Goal: Task Accomplishment & Management: Manage account settings

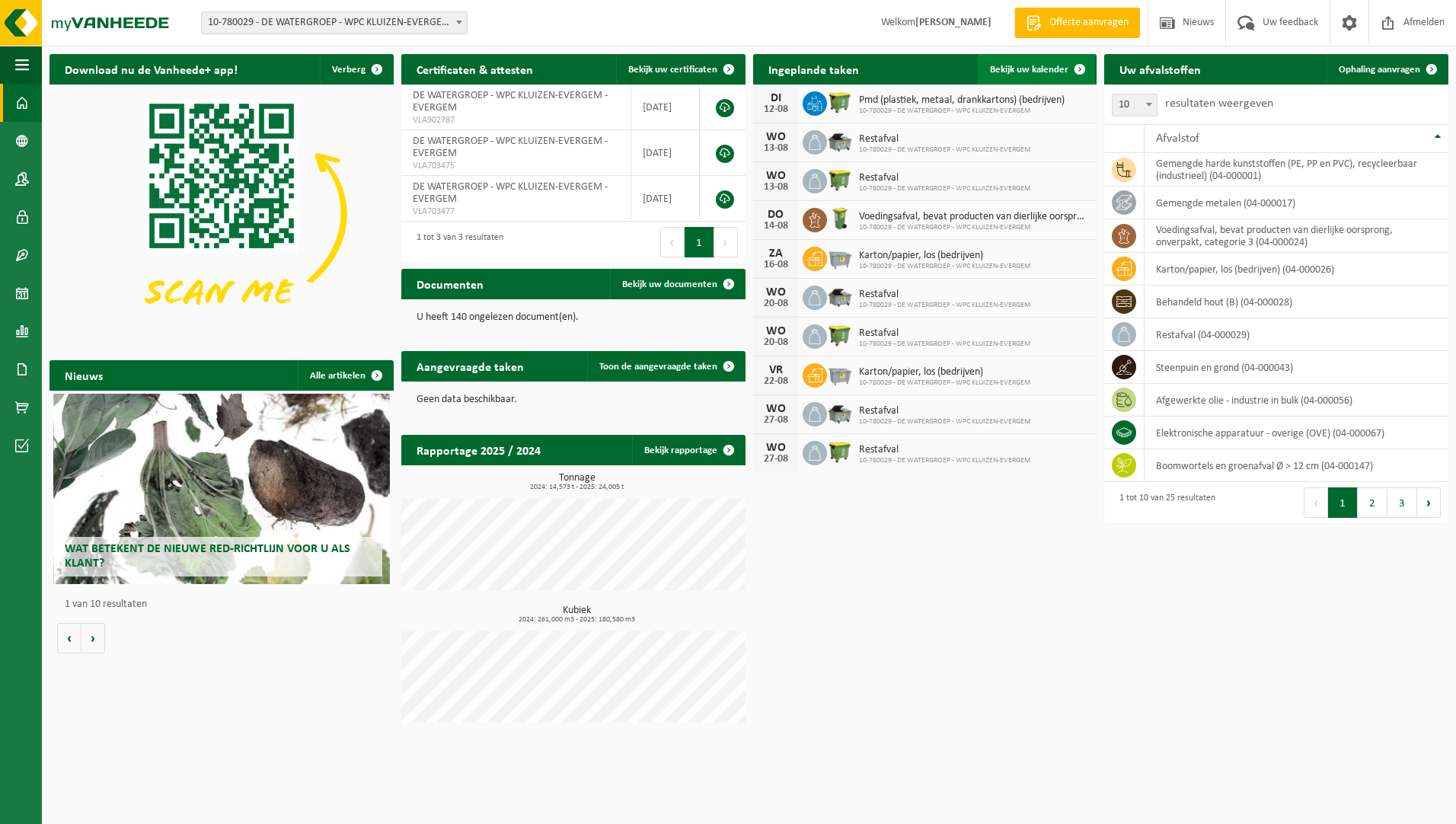
click at [1022, 72] on span "Bekijk uw kalender" at bounding box center [1029, 69] width 78 height 10
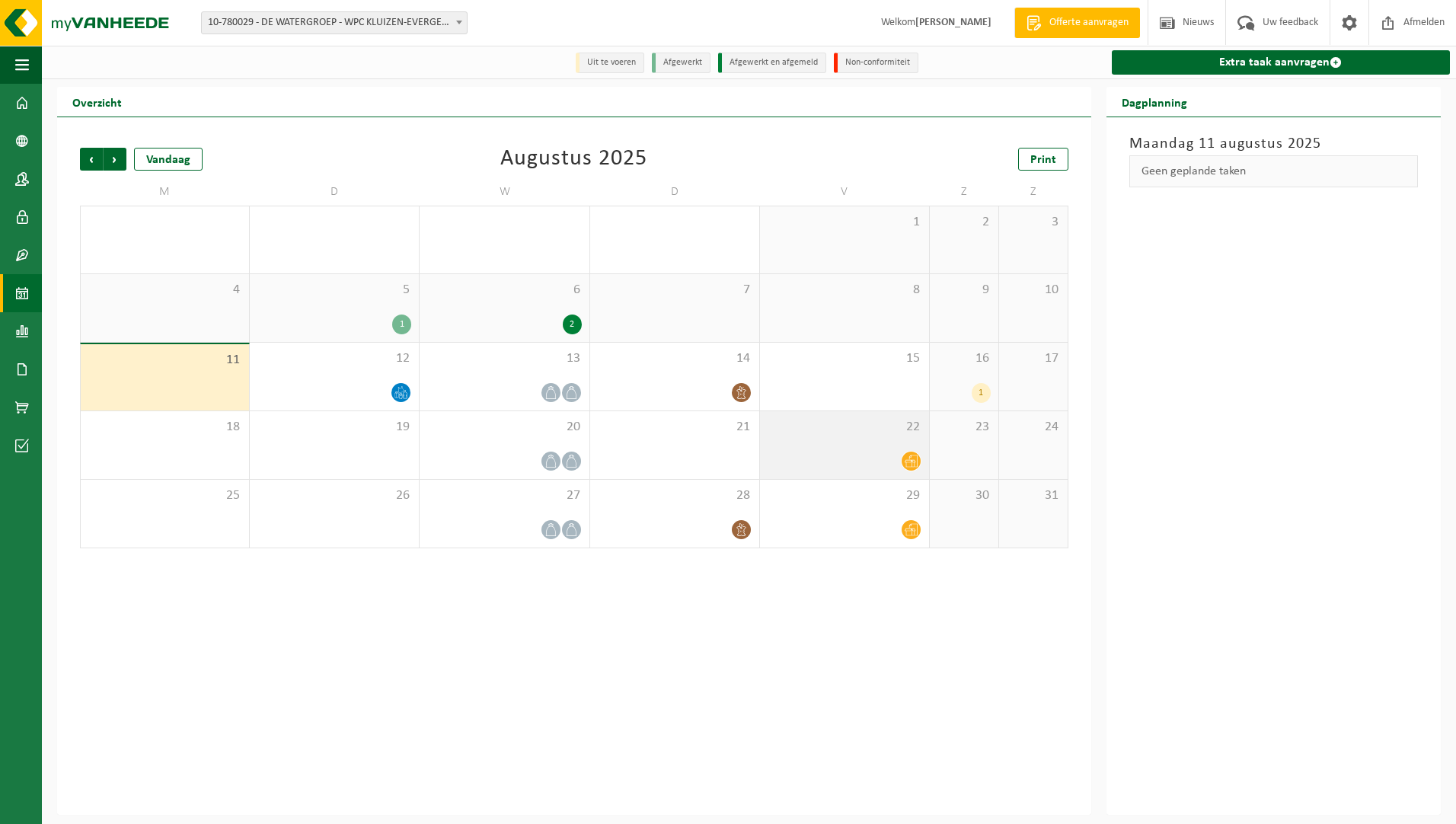
click at [909, 459] on icon at bounding box center [911, 461] width 13 height 12
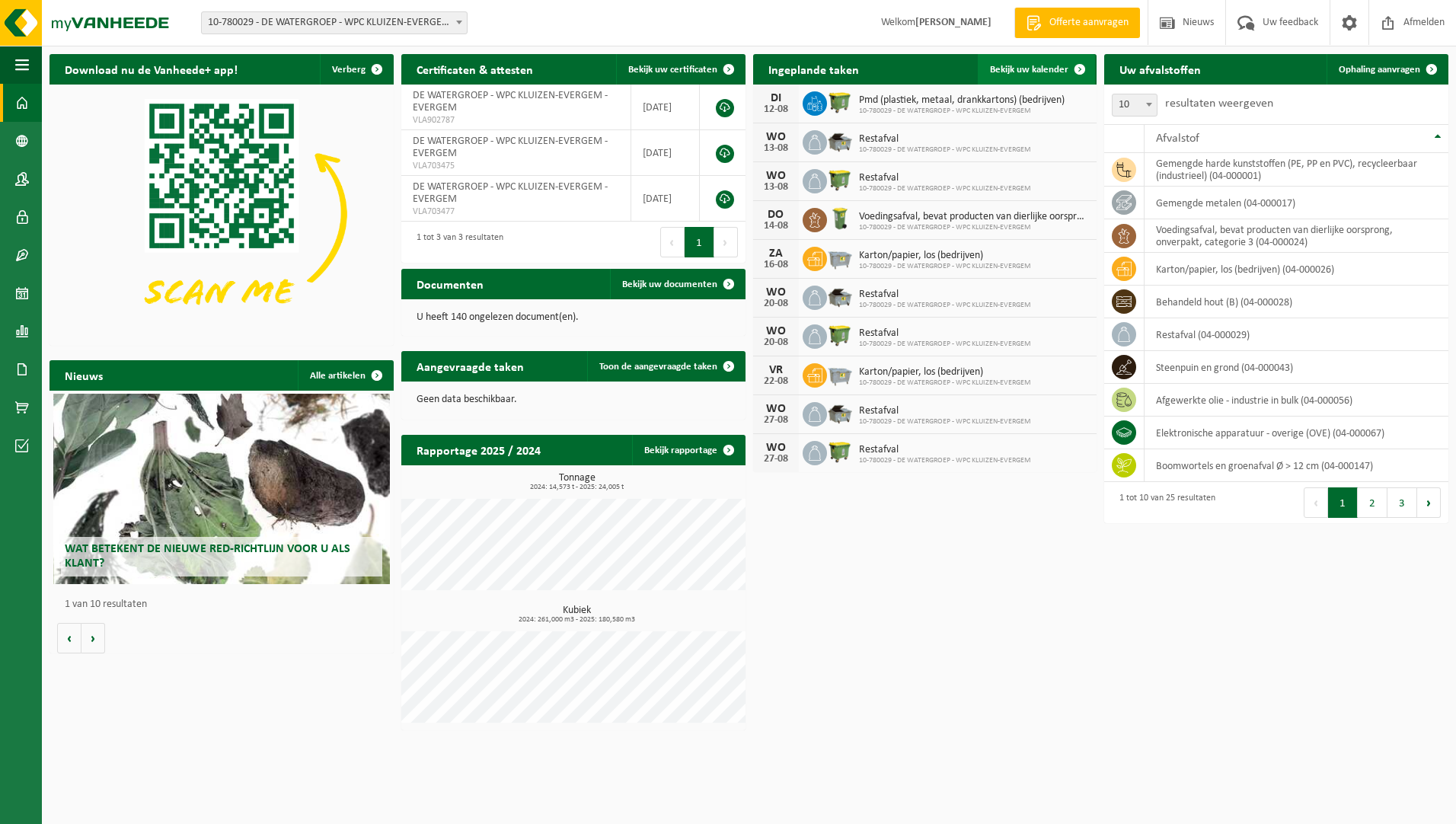
click at [1071, 73] on span at bounding box center [1080, 69] width 30 height 30
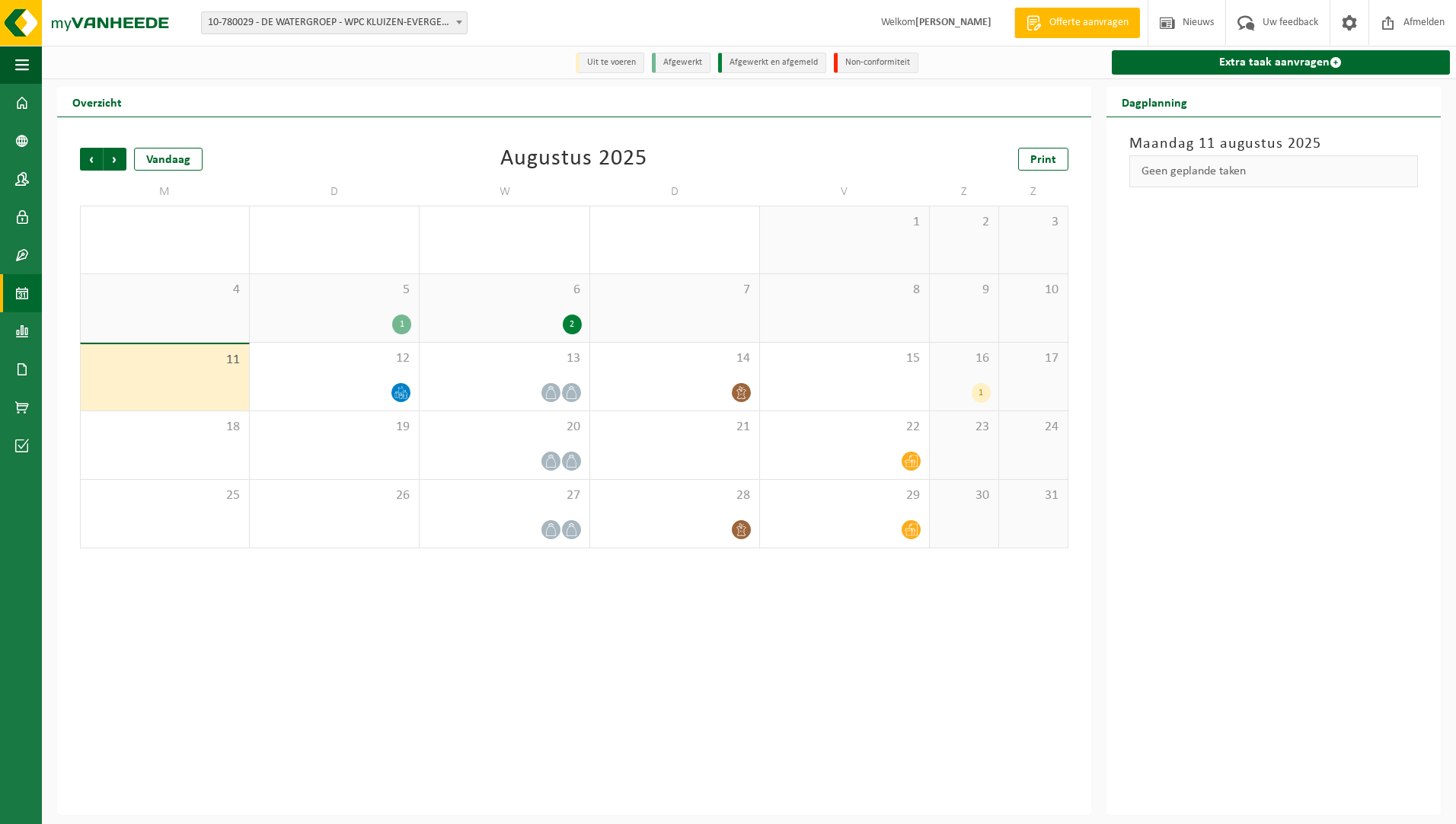
click at [977, 396] on div "1" at bounding box center [980, 393] width 19 height 20
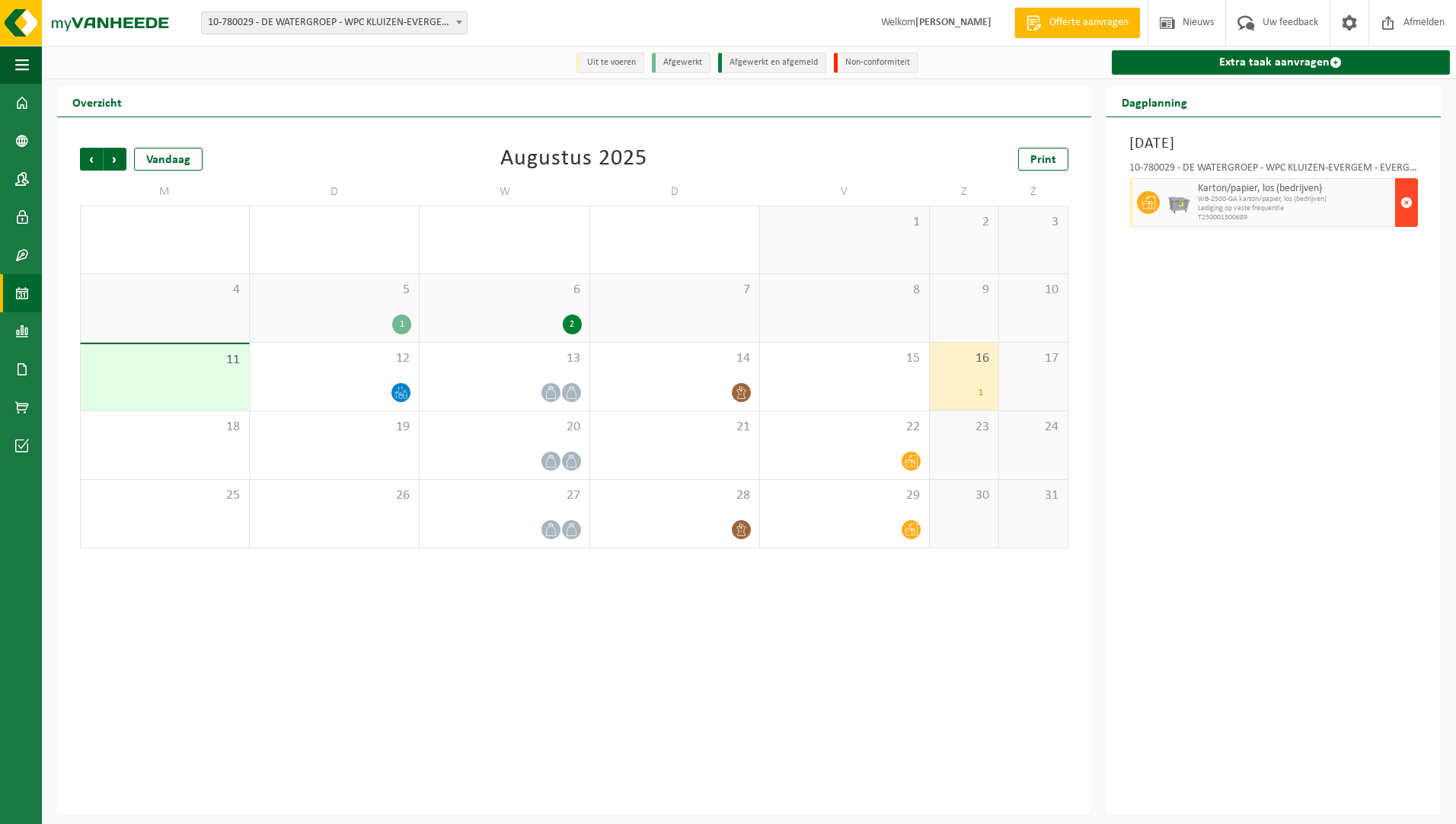
click at [1405, 202] on span "button" at bounding box center [1407, 202] width 12 height 30
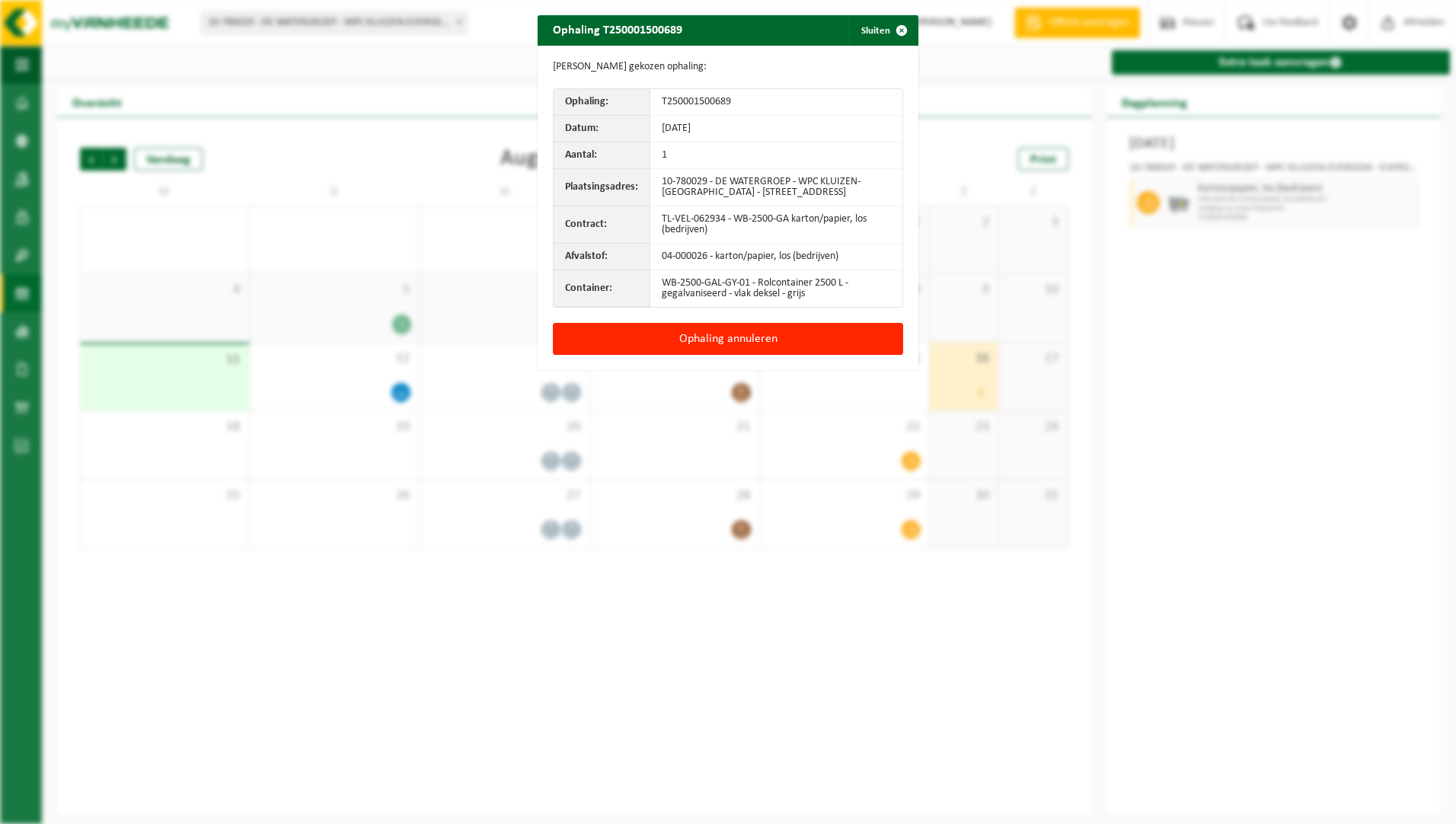
drag, startPoint x: 678, startPoint y: 326, endPoint x: 743, endPoint y: 294, distance: 72.4
click at [685, 324] on button "Ophaling annuleren" at bounding box center [728, 339] width 350 height 32
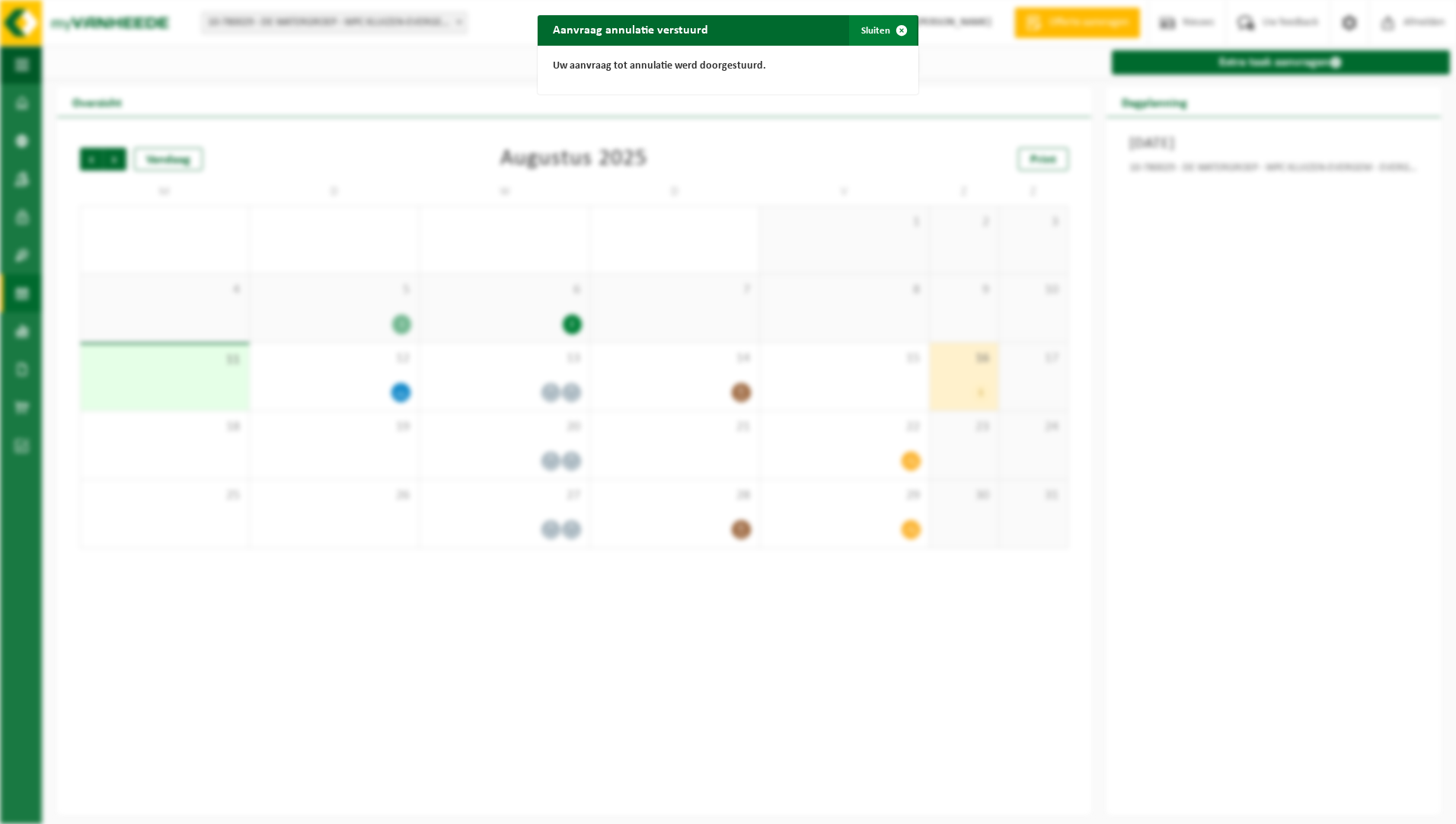
click at [870, 33] on button "Sluiten" at bounding box center [883, 30] width 67 height 30
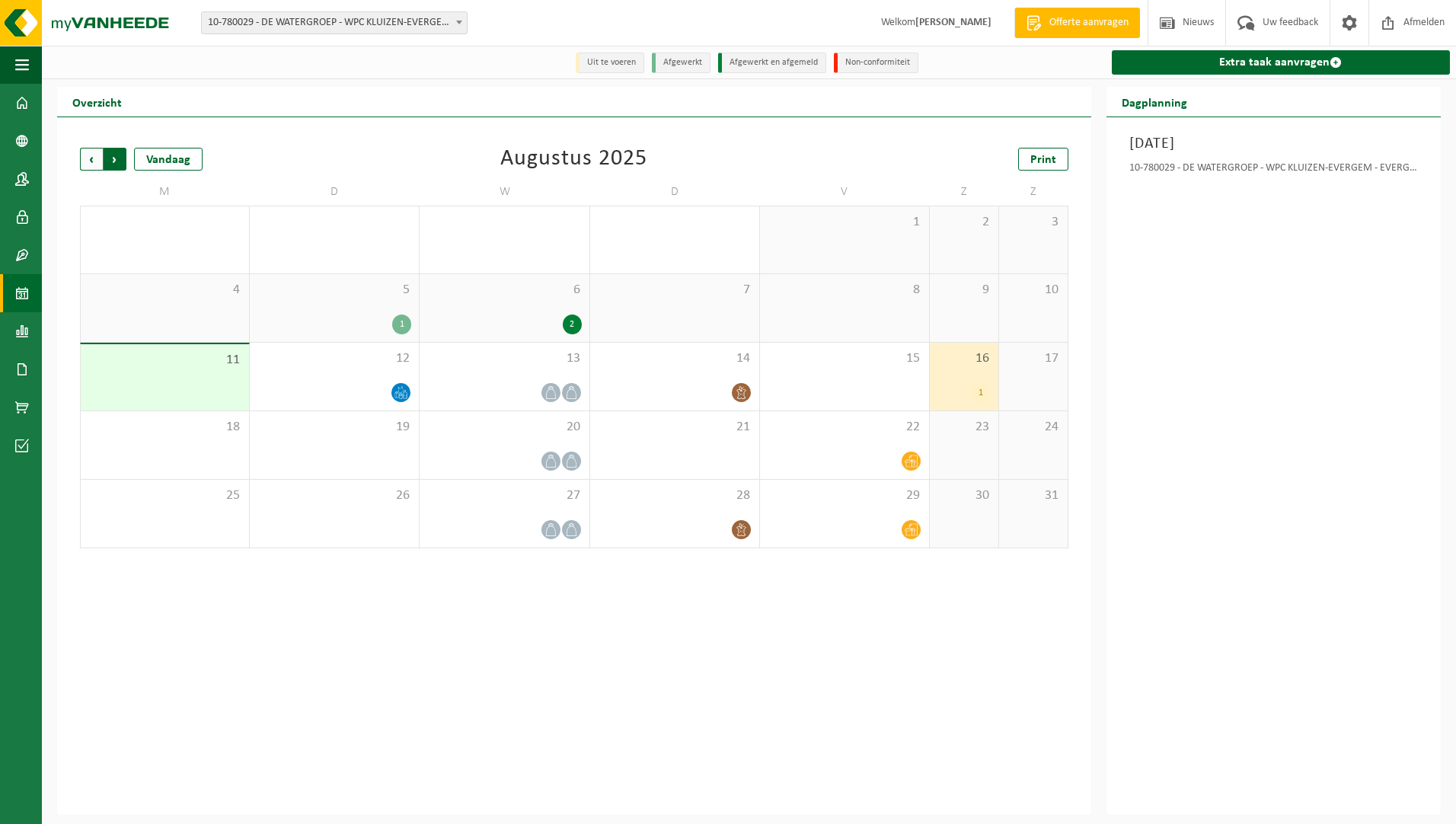
click at [87, 154] on span "Vorige" at bounding box center [91, 160] width 23 height 23
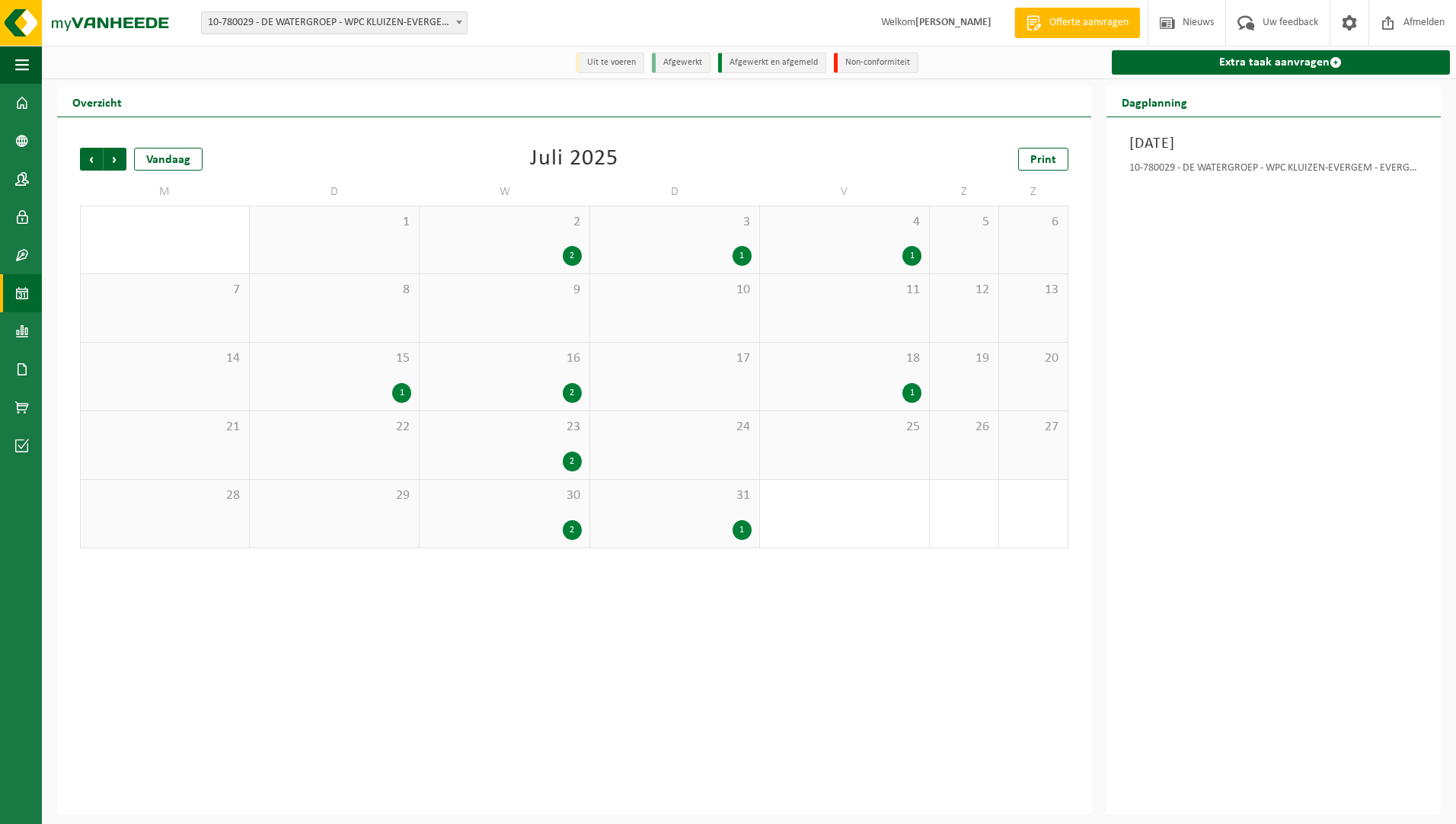
click at [914, 392] on div "1" at bounding box center [911, 393] width 19 height 20
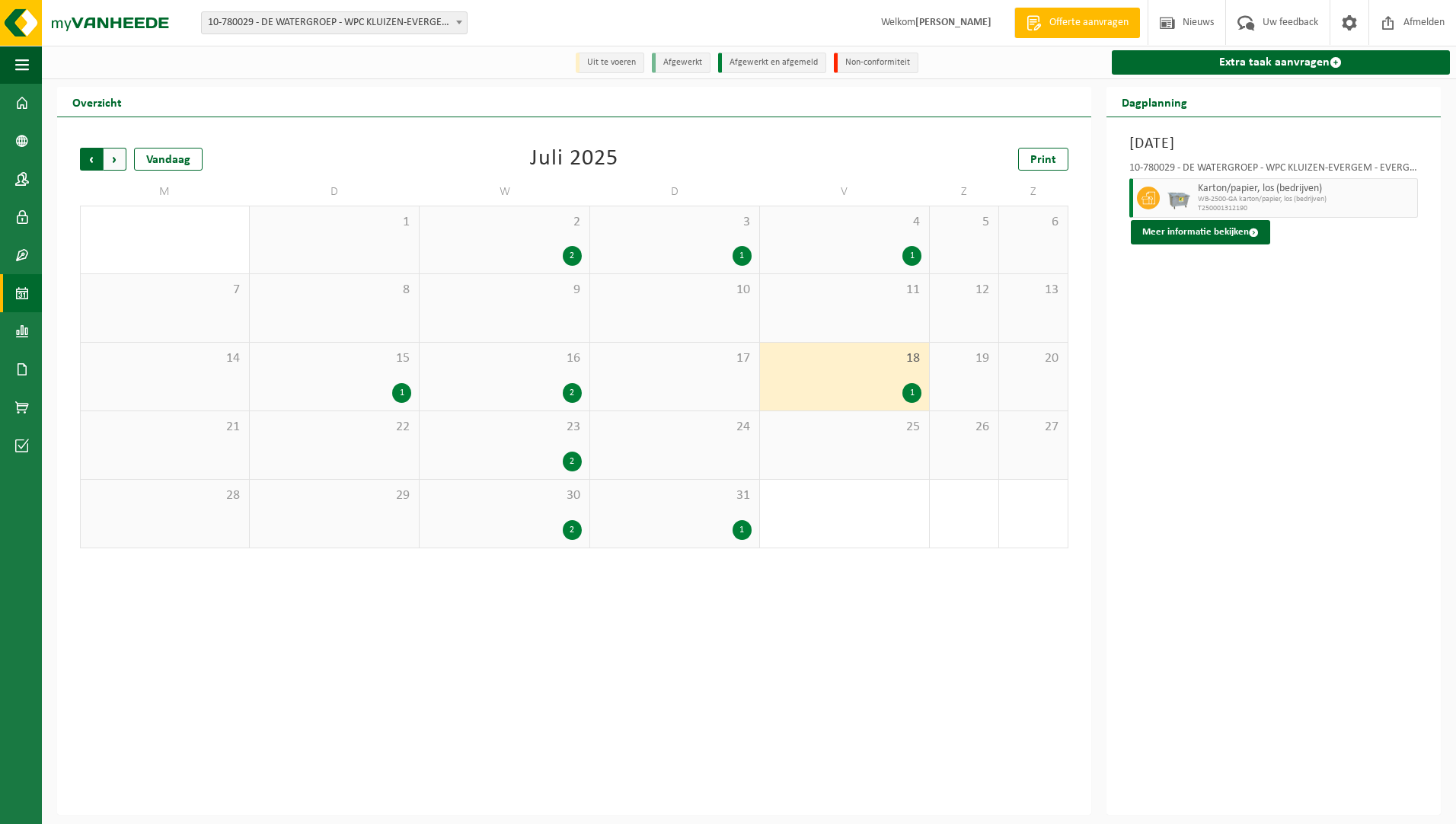
click at [113, 164] on span "Volgende" at bounding box center [115, 160] width 23 height 23
